Goal: Task Accomplishment & Management: Complete application form

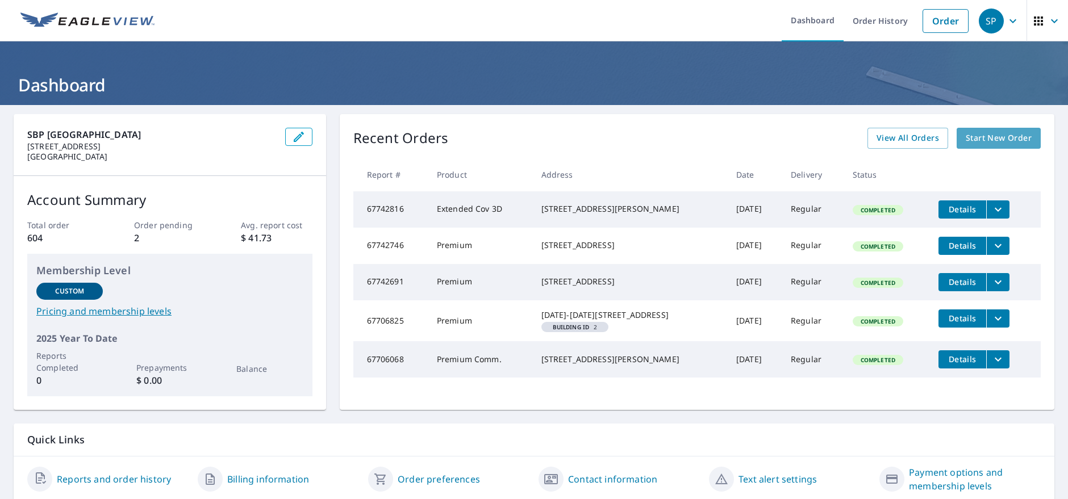
click at [976, 132] on span "Start New Order" at bounding box center [999, 138] width 66 height 14
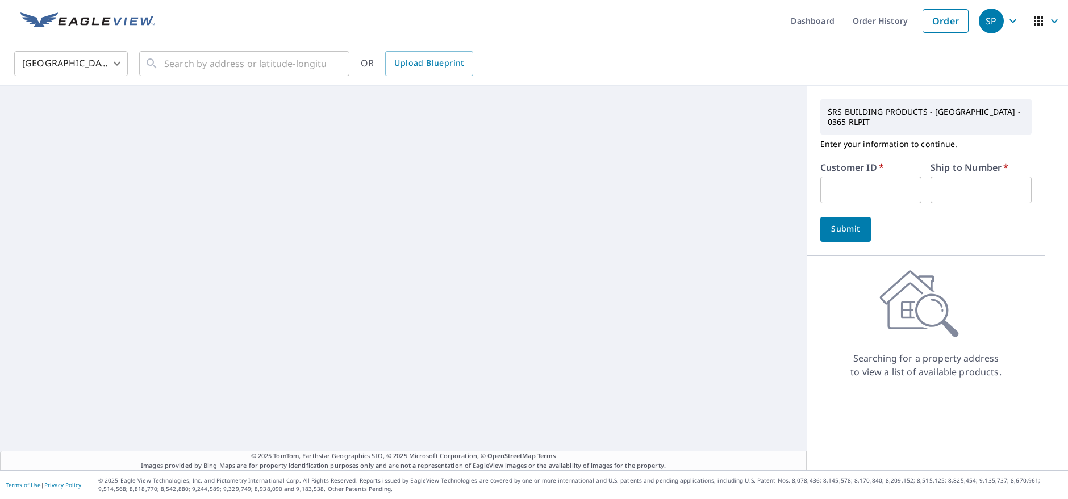
click at [886, 181] on input "text" at bounding box center [870, 190] width 101 height 27
type input "rjr364"
click at [958, 192] on input "text" at bounding box center [980, 190] width 101 height 27
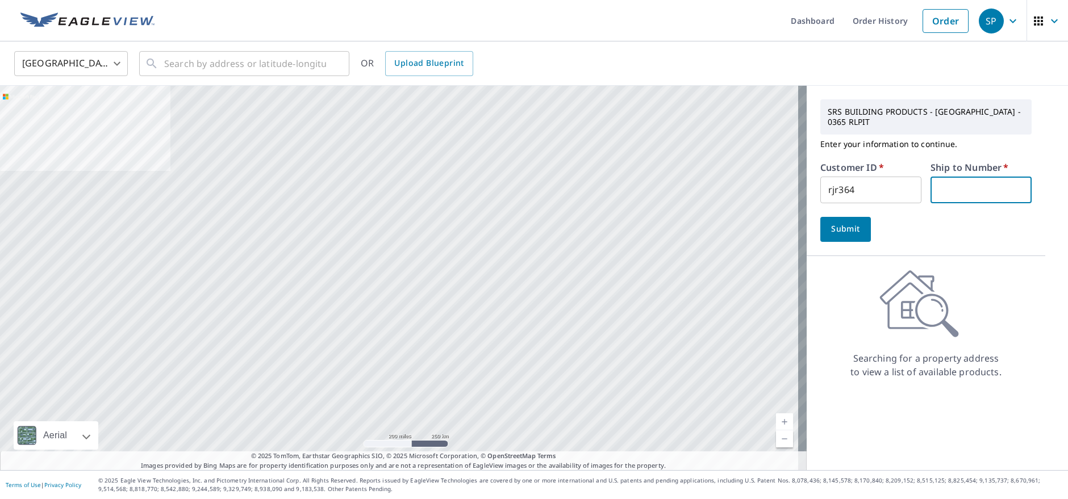
type input "1"
click at [846, 226] on span "Submit" at bounding box center [845, 229] width 32 height 14
click at [274, 65] on input "text" at bounding box center [245, 64] width 162 height 32
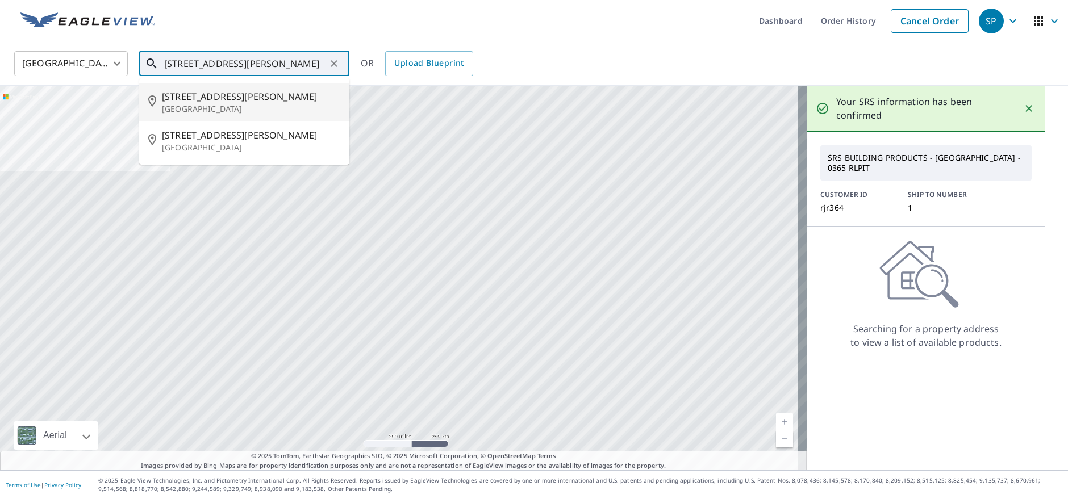
click at [197, 97] on span "[STREET_ADDRESS][PERSON_NAME]" at bounding box center [251, 97] width 178 height 14
type input "[STREET_ADDRESS][PERSON_NAME]"
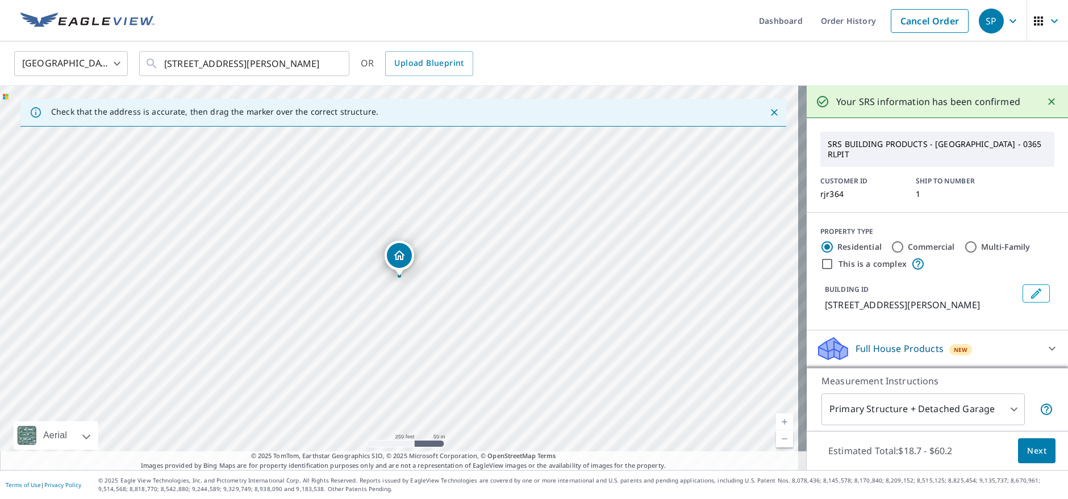
click at [1027, 452] on span "Next" at bounding box center [1036, 451] width 19 height 14
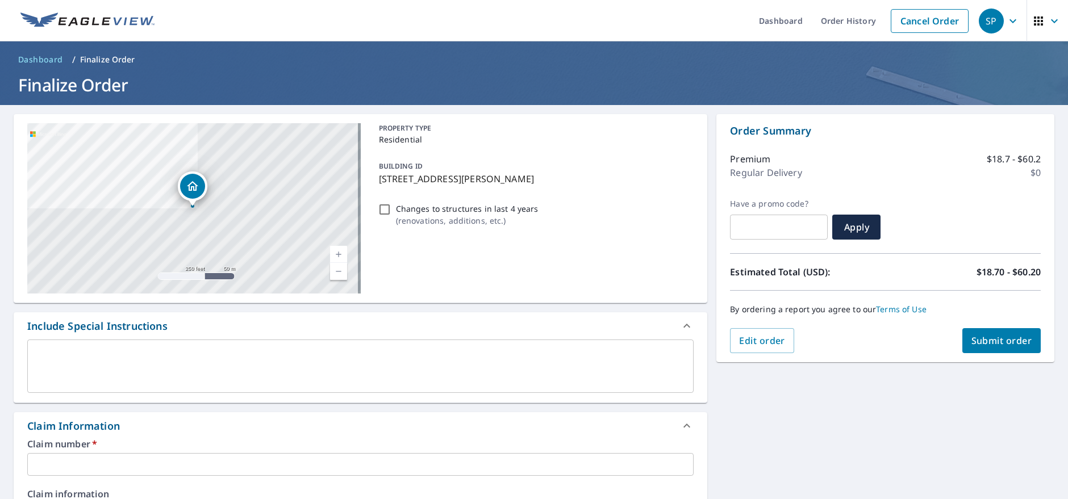
drag, startPoint x: 529, startPoint y: 182, endPoint x: 381, endPoint y: 186, distance: 147.7
click at [378, 189] on div "BUILDING ID [STREET_ADDRESS][PERSON_NAME]" at bounding box center [534, 172] width 320 height 36
checkbox input "true"
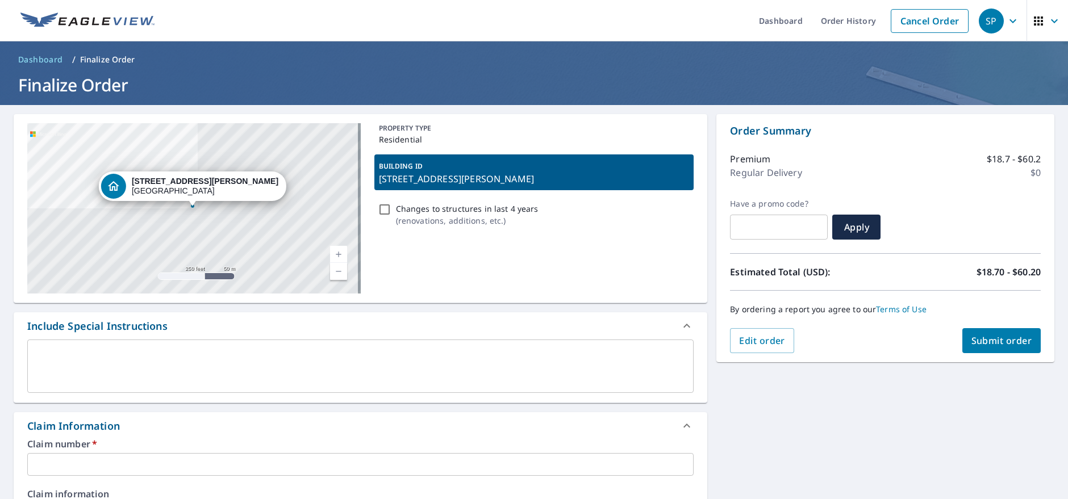
copy p "[STREET_ADDRESS][PERSON_NAME]"
click at [208, 351] on textarea at bounding box center [360, 366] width 650 height 32
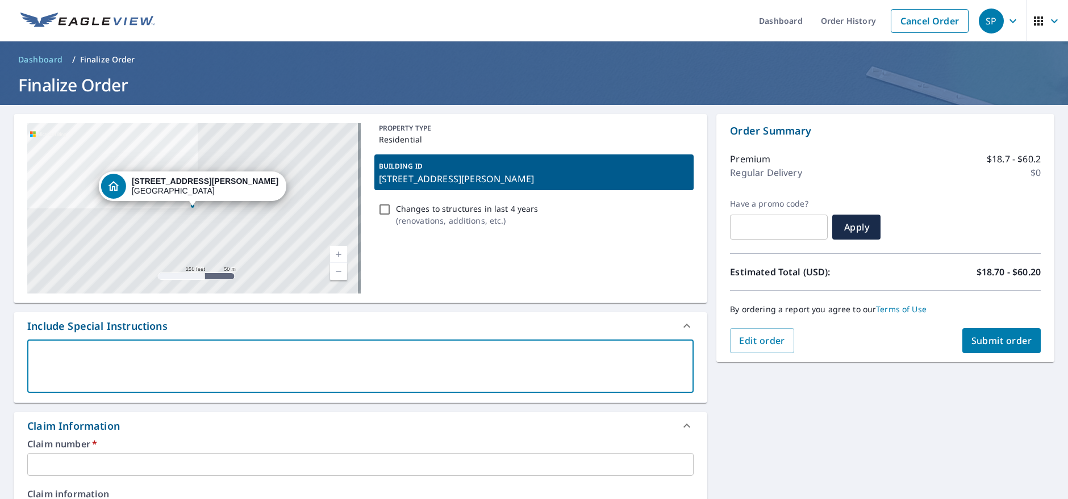
paste textarea "[STREET_ADDRESS][PERSON_NAME]"
type textarea "[STREET_ADDRESS][PERSON_NAME]"
type textarea "x"
checkbox input "true"
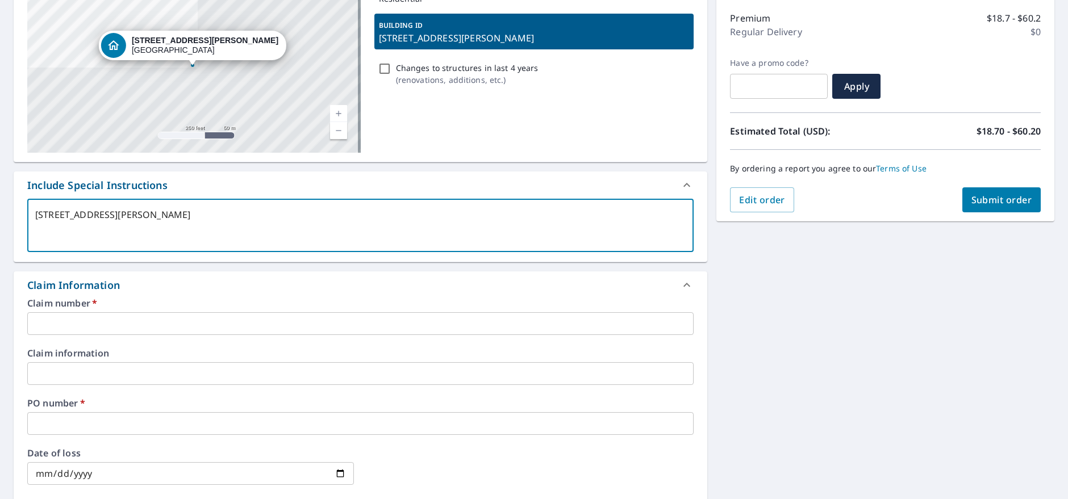
scroll to position [170, 0]
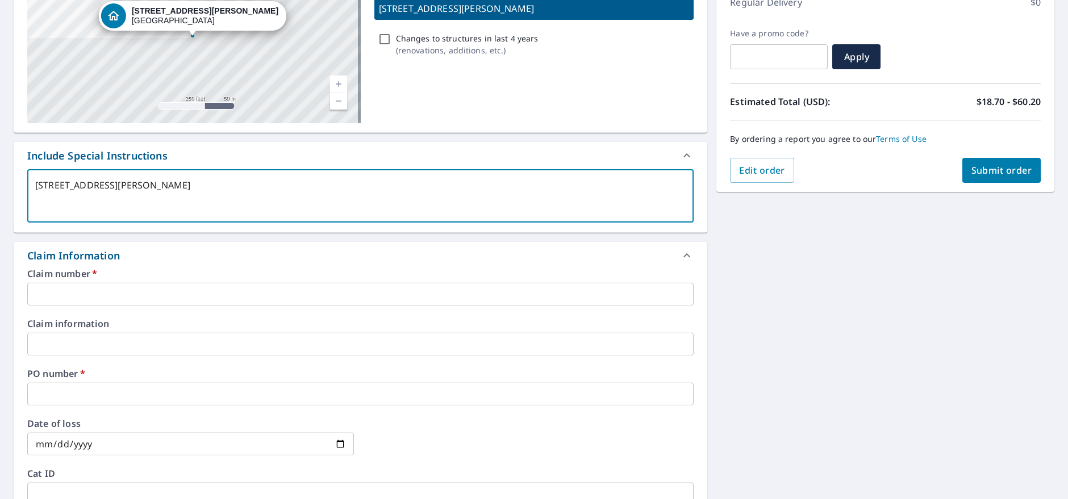
type textarea "[STREET_ADDRESS][PERSON_NAME]"
click at [152, 293] on input "text" at bounding box center [360, 294] width 666 height 23
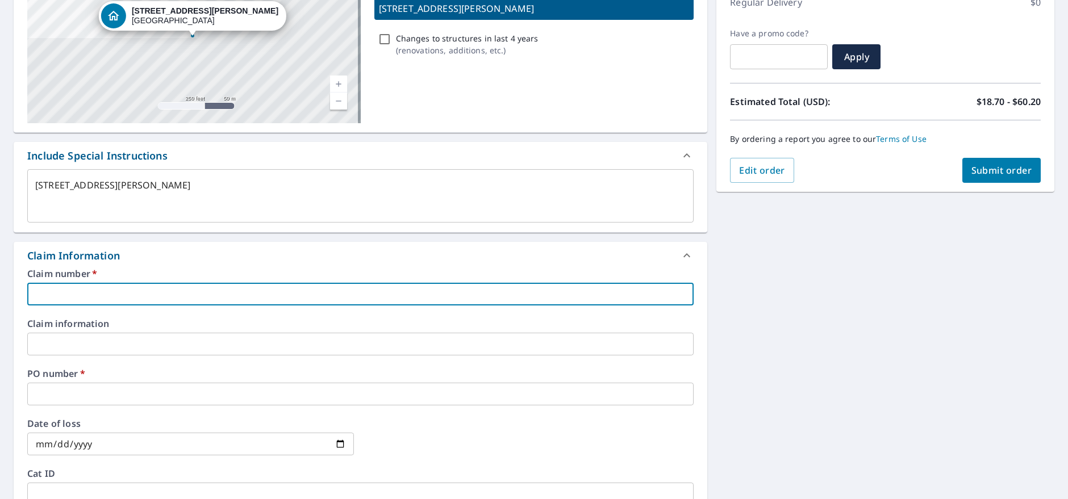
paste input "[STREET_ADDRESS][PERSON_NAME]"
type textarea "x"
type input "[STREET_ADDRESS][PERSON_NAME]"
checkbox input "true"
type input "[STREET_ADDRESS][PERSON_NAME]"
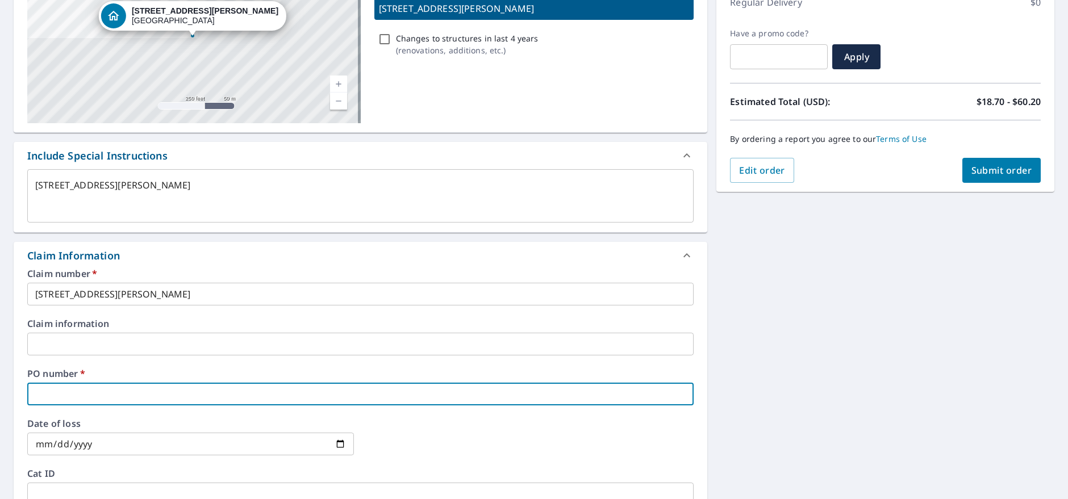
click at [95, 393] on input "text" at bounding box center [360, 394] width 666 height 23
paste input "[STREET_ADDRESS][PERSON_NAME]"
type textarea "x"
type input "[STREET_ADDRESS][PERSON_NAME]"
checkbox input "true"
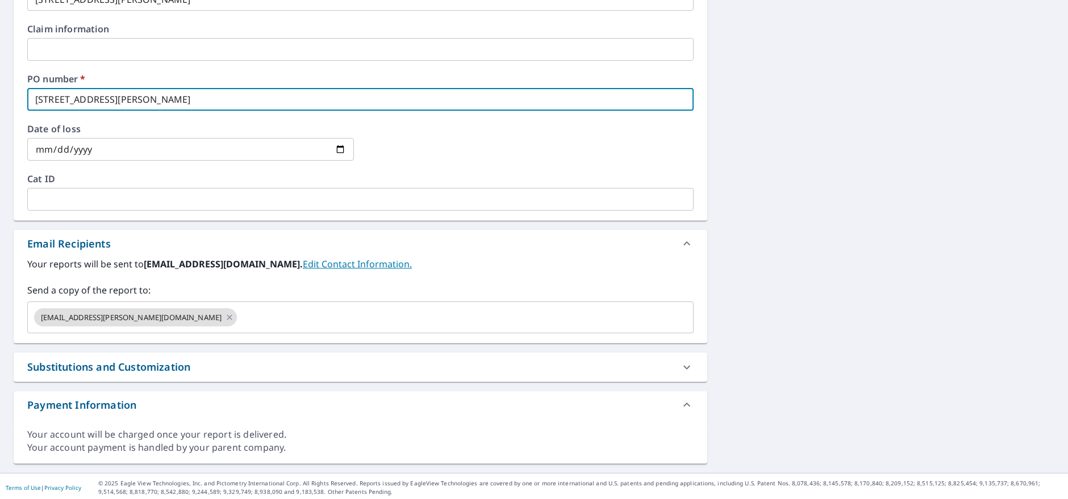
scroll to position [468, 0]
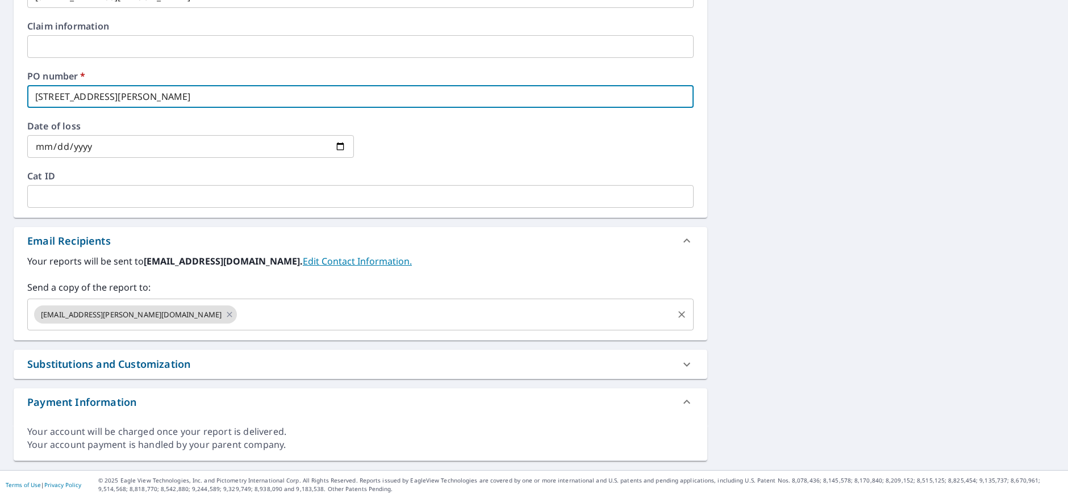
type input "[STREET_ADDRESS][PERSON_NAME]"
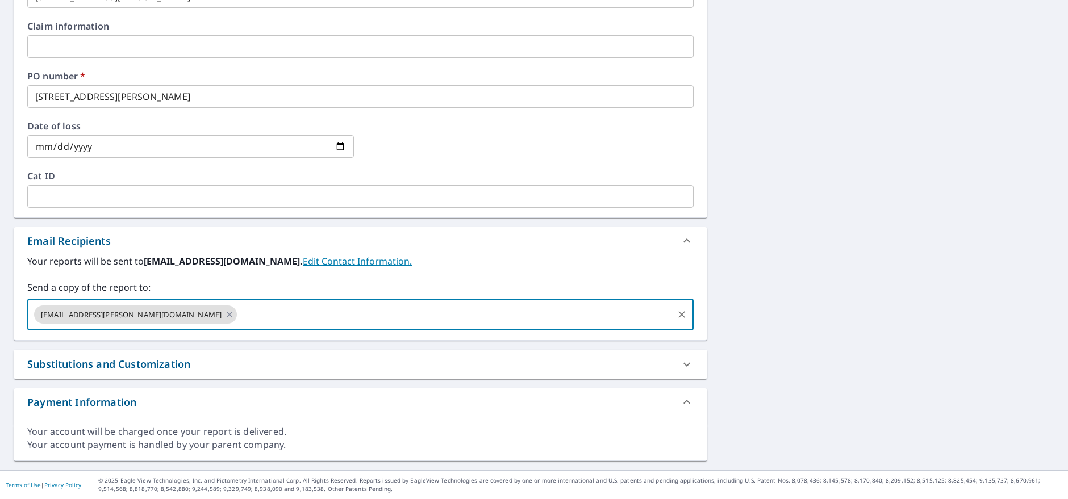
click at [239, 311] on input "text" at bounding box center [455, 315] width 433 height 22
type input "[EMAIL_ADDRESS][DOMAIN_NAME]"
drag, startPoint x: 206, startPoint y: 353, endPoint x: 214, endPoint y: 356, distance: 8.3
click at [206, 353] on div "Substitutions and Customization" at bounding box center [360, 364] width 693 height 29
type textarea "x"
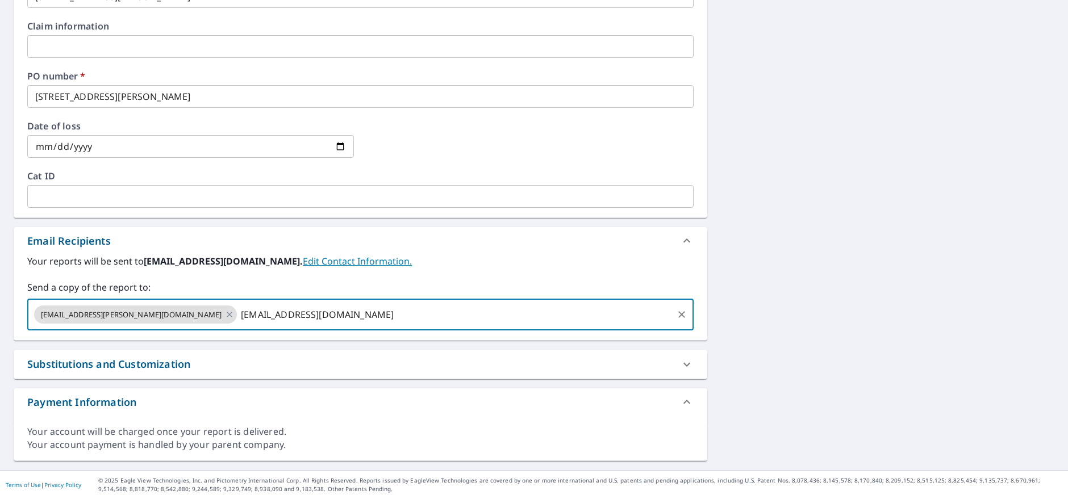
checkbox input "true"
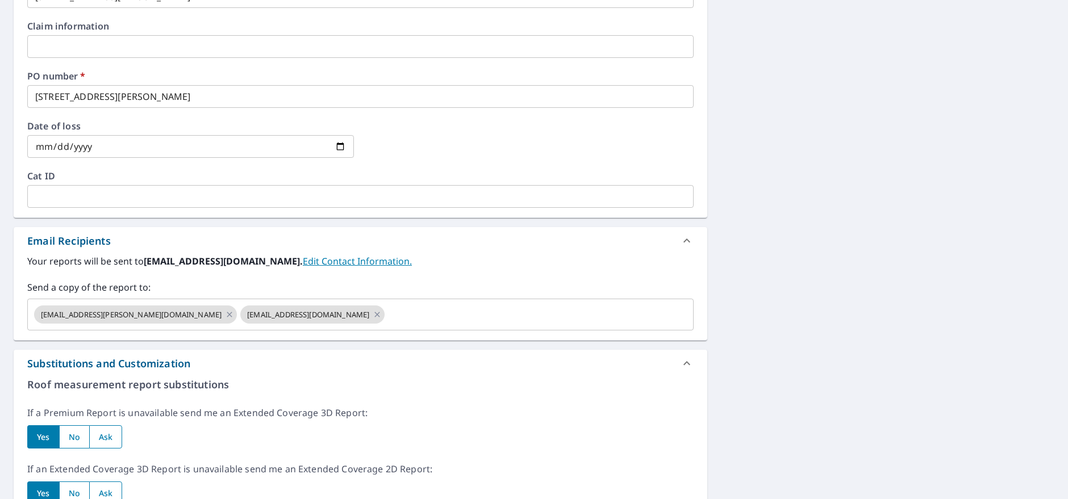
click at [214, 356] on div "Substitutions and Customization" at bounding box center [350, 363] width 646 height 15
type textarea "x"
checkbox input "true"
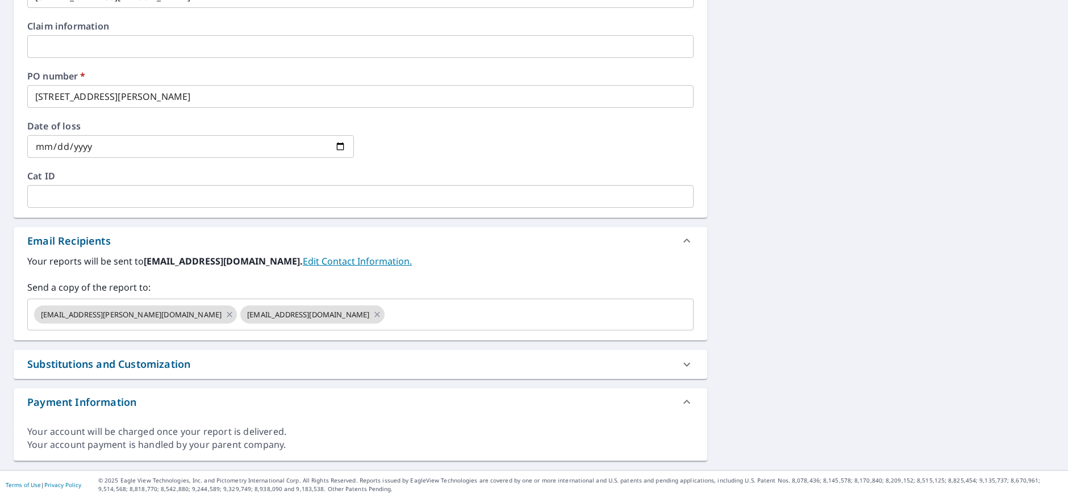
scroll to position [0, 0]
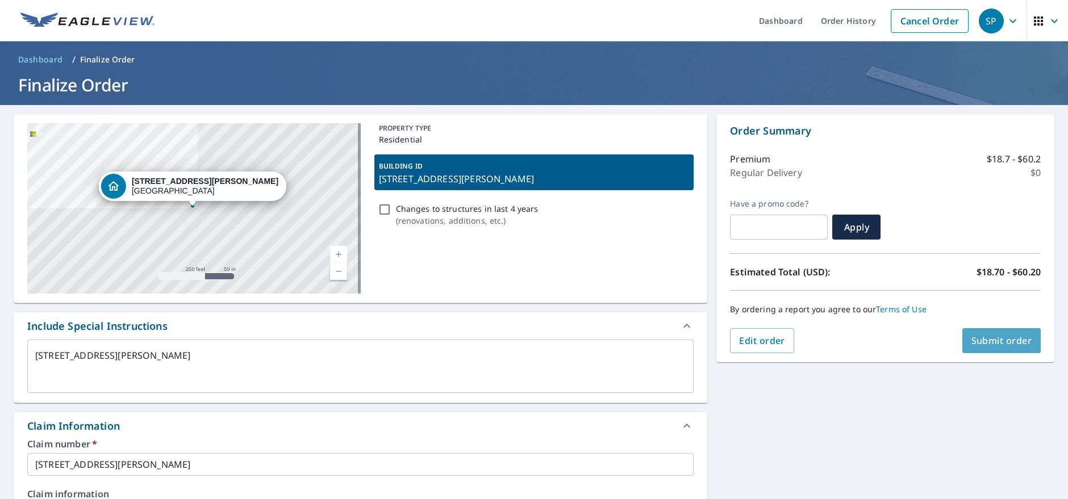
click at [980, 337] on span "Submit order" at bounding box center [1001, 341] width 61 height 12
type textarea "x"
checkbox input "true"
